Goal: Information Seeking & Learning: Learn about a topic

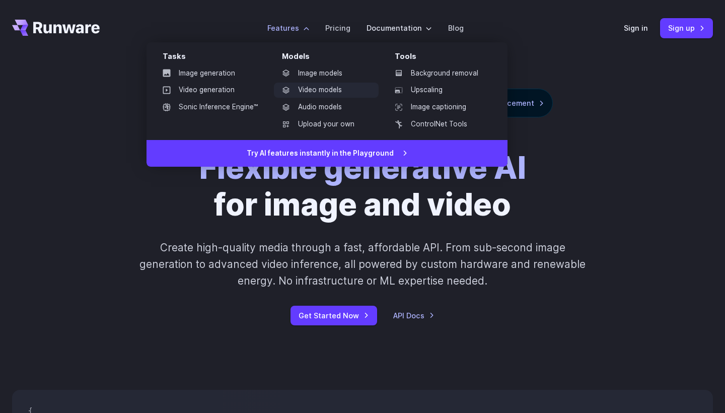
click at [322, 93] on link "Video models" at bounding box center [326, 90] width 105 height 15
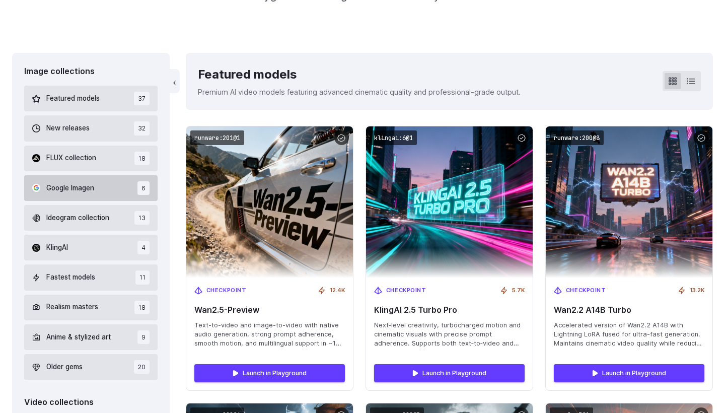
scroll to position [240, 0]
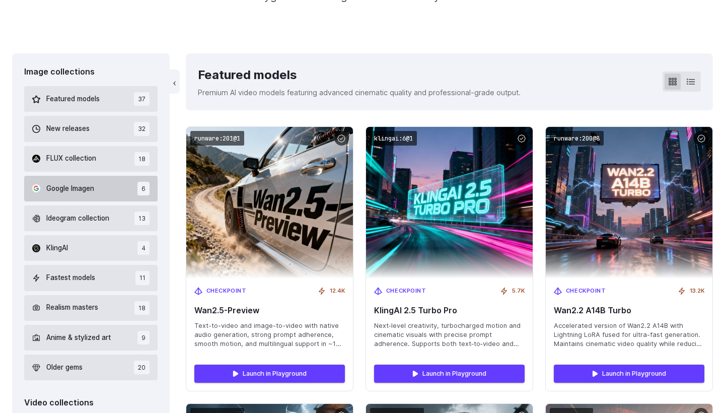
click at [96, 189] on button "Google Imagen 6" at bounding box center [90, 189] width 133 height 26
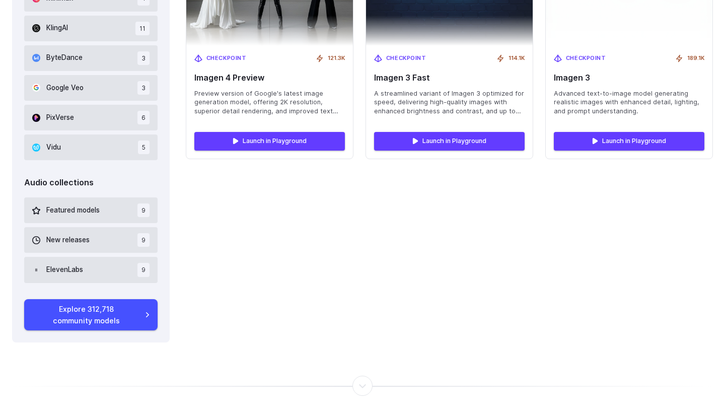
scroll to position [791, 0]
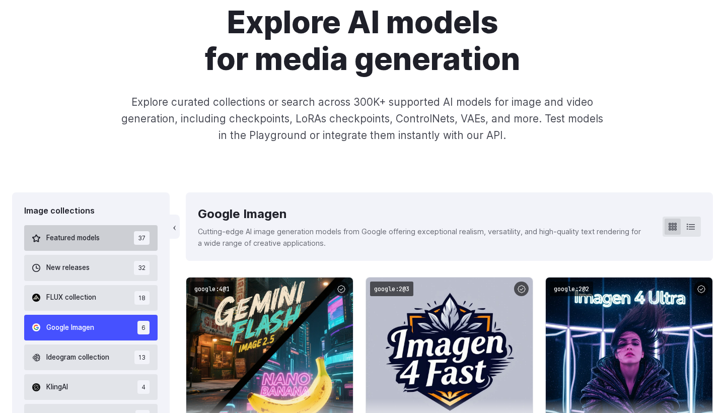
click at [104, 240] on button "Featured models 37" at bounding box center [90, 238] width 133 height 26
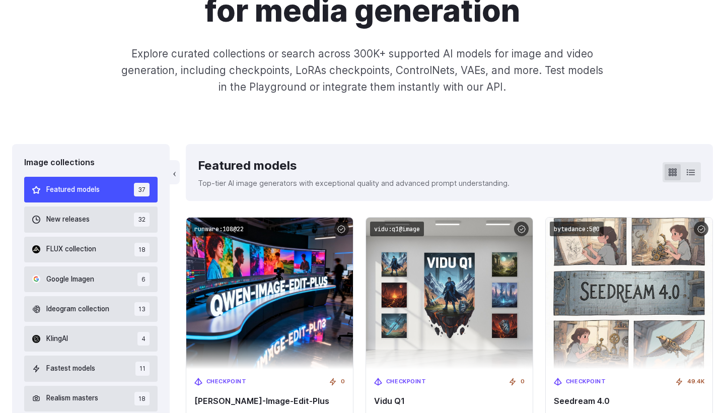
scroll to position [149, 0]
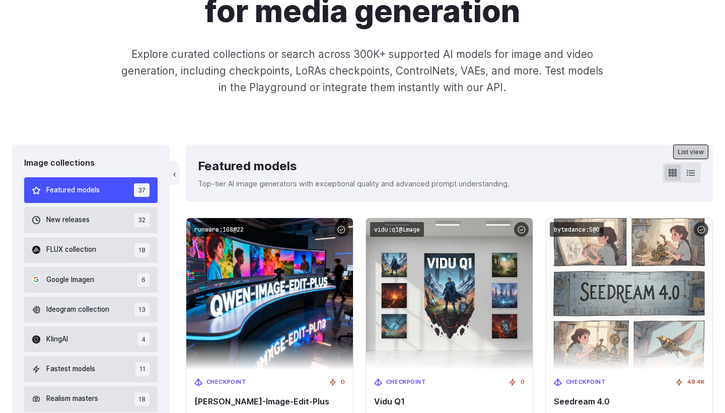
click at [692, 169] on icon at bounding box center [691, 173] width 8 height 8
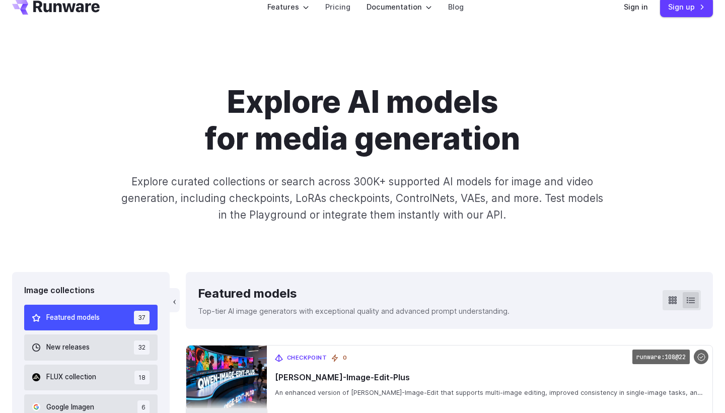
scroll to position [22, 0]
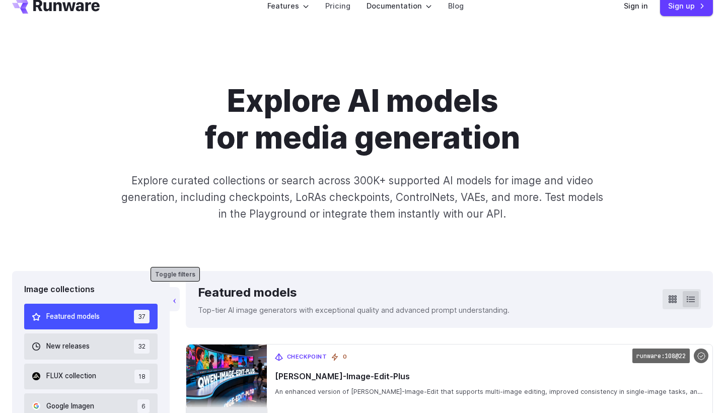
click at [175, 299] on button "‹" at bounding box center [175, 299] width 10 height 24
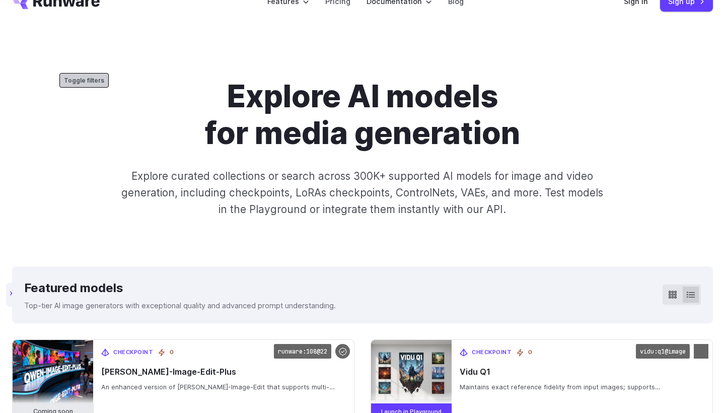
scroll to position [227, 0]
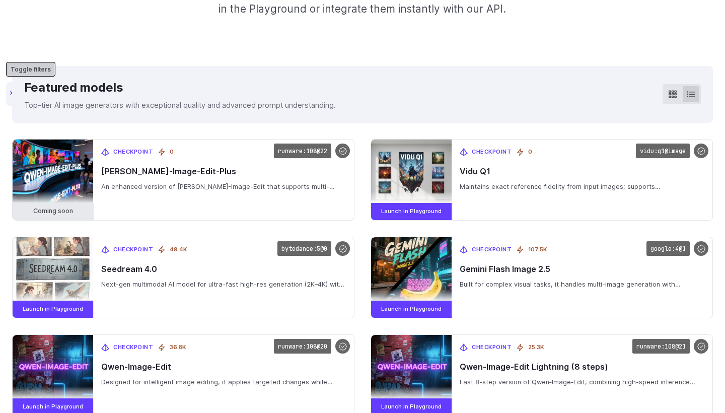
click at [11, 96] on button "‹" at bounding box center [11, 94] width 10 height 24
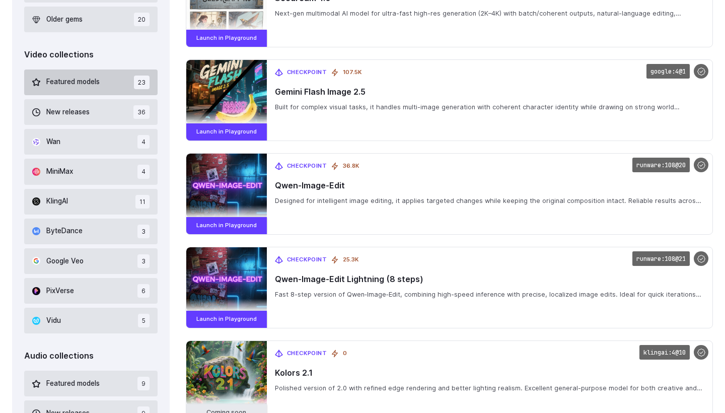
scroll to position [593, 0]
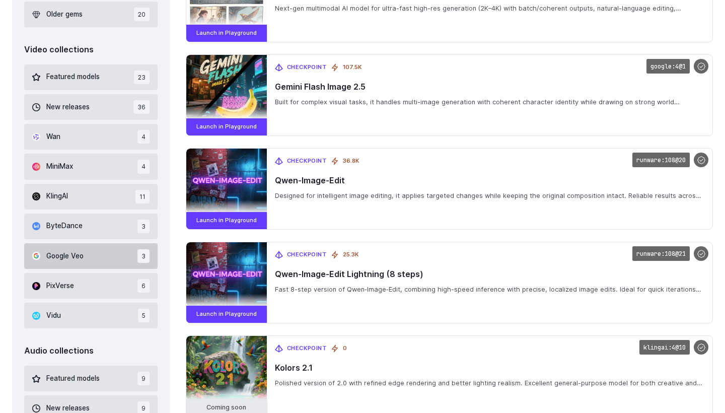
click at [98, 251] on button "Google Veo 3" at bounding box center [90, 256] width 133 height 26
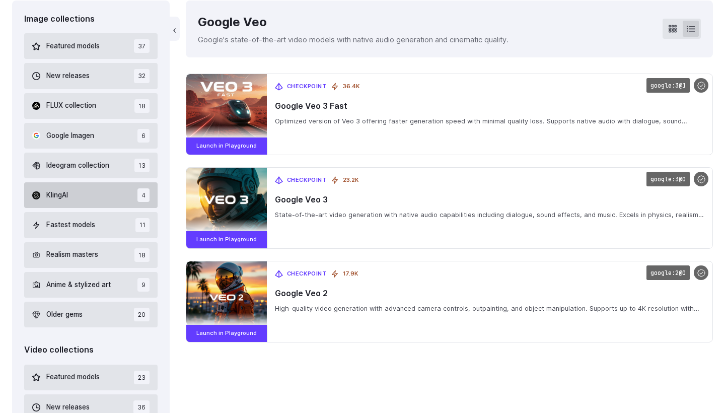
scroll to position [294, 0]
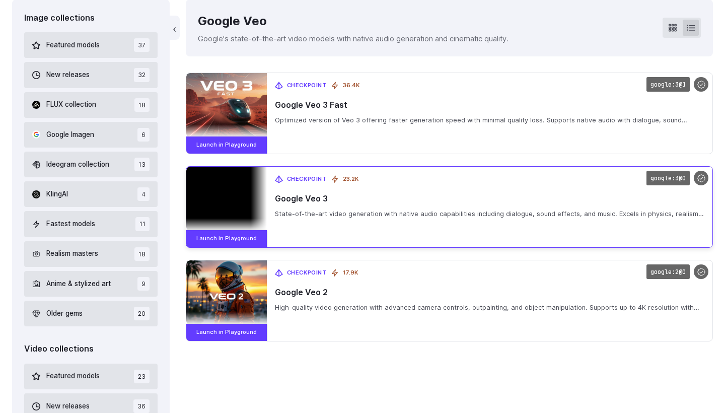
click at [376, 206] on div "Checkpoint 23.2K Google Veo 3 State-of-the-art video generation with native aud…" at bounding box center [490, 207] width 446 height 81
click at [234, 192] on img at bounding box center [226, 199] width 81 height 64
click at [314, 177] on span "Checkpoint" at bounding box center [307, 179] width 40 height 9
click at [242, 245] on link "Launch in Playground" at bounding box center [226, 238] width 81 height 17
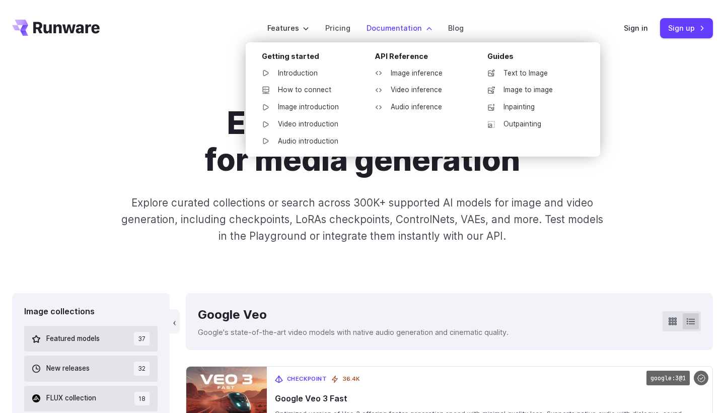
scroll to position [0, 0]
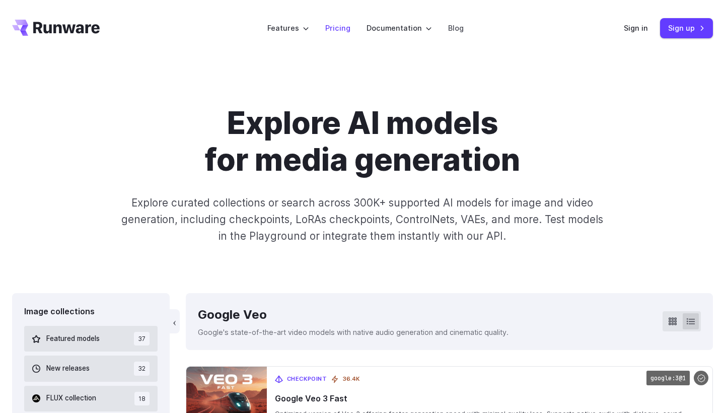
click at [344, 31] on link "Pricing" at bounding box center [337, 28] width 25 height 12
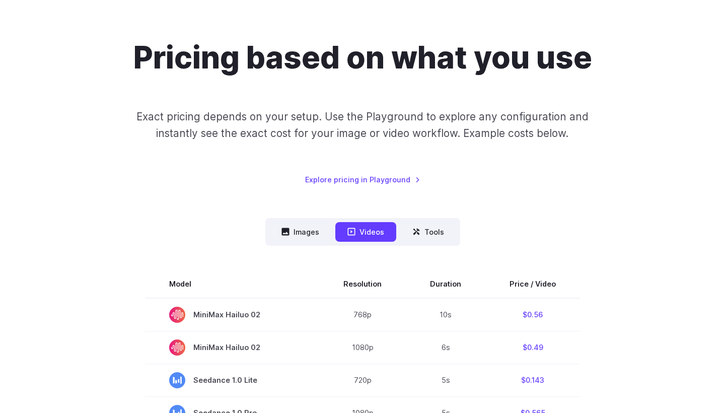
scroll to position [68, 0]
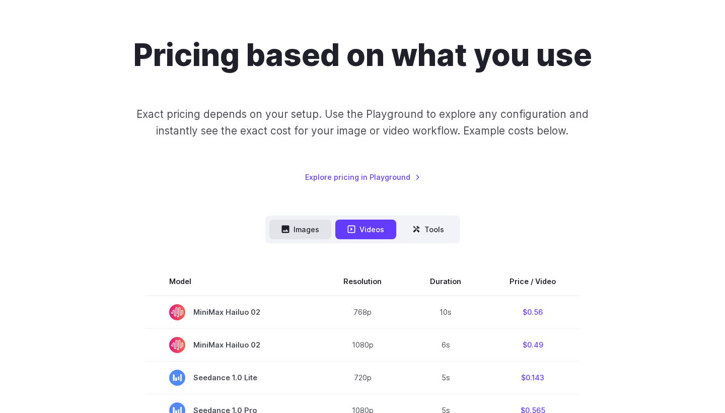
click at [303, 223] on button "Images" at bounding box center [301, 230] width 62 height 20
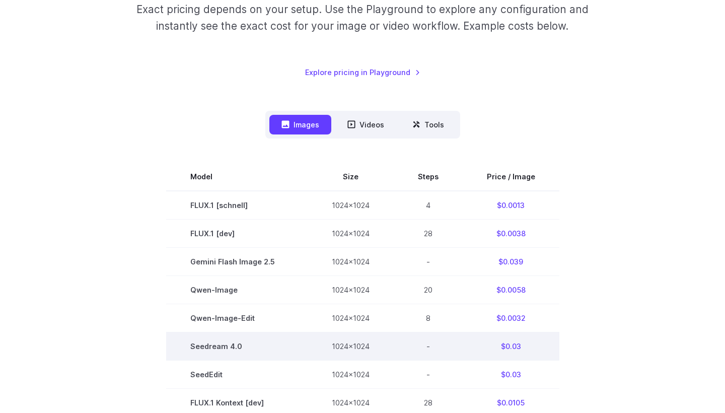
scroll to position [167, 0]
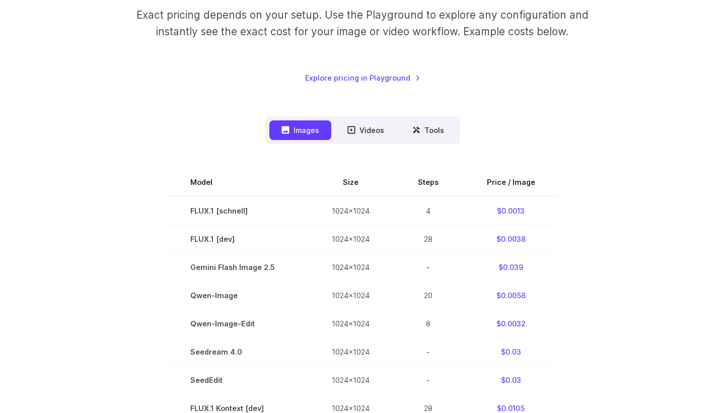
click at [424, 139] on nav "Images Videos Tools ****** ****** *****" at bounding box center [362, 130] width 195 height 28
click at [421, 132] on button "Tools" at bounding box center [428, 130] width 56 height 20
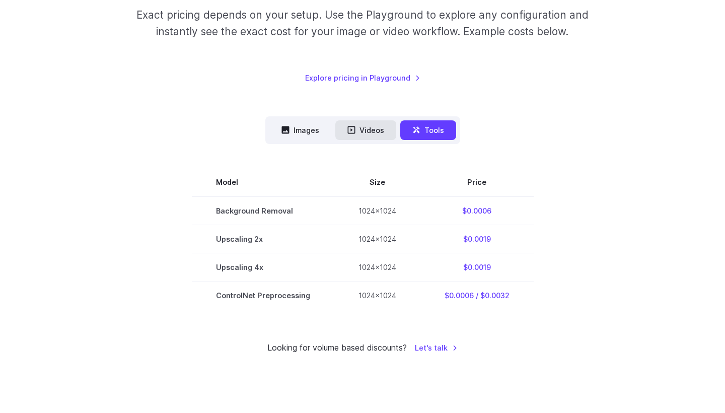
click at [360, 129] on button "Videos" at bounding box center [365, 130] width 61 height 20
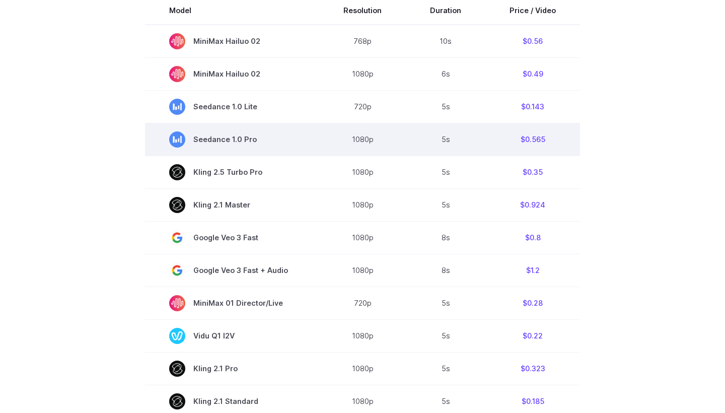
scroll to position [344, 0]
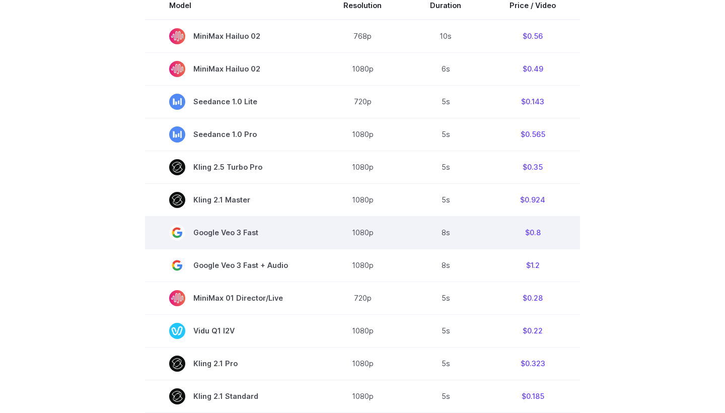
click at [481, 243] on td "8s" at bounding box center [446, 232] width 80 height 33
